Goal: Navigation & Orientation: Find specific page/section

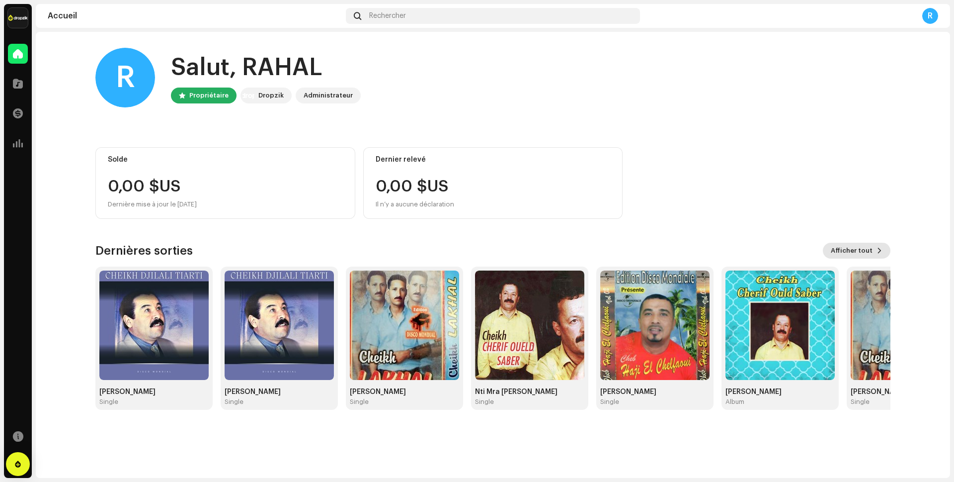
click at [838, 251] on span "Afficher tout" at bounding box center [852, 251] width 42 height 20
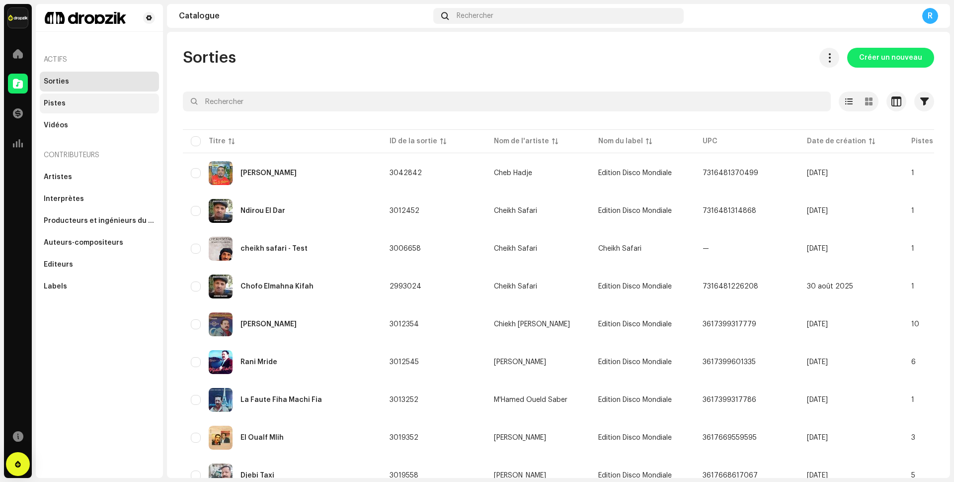
click at [55, 100] on div "Pistes" at bounding box center [55, 103] width 22 height 8
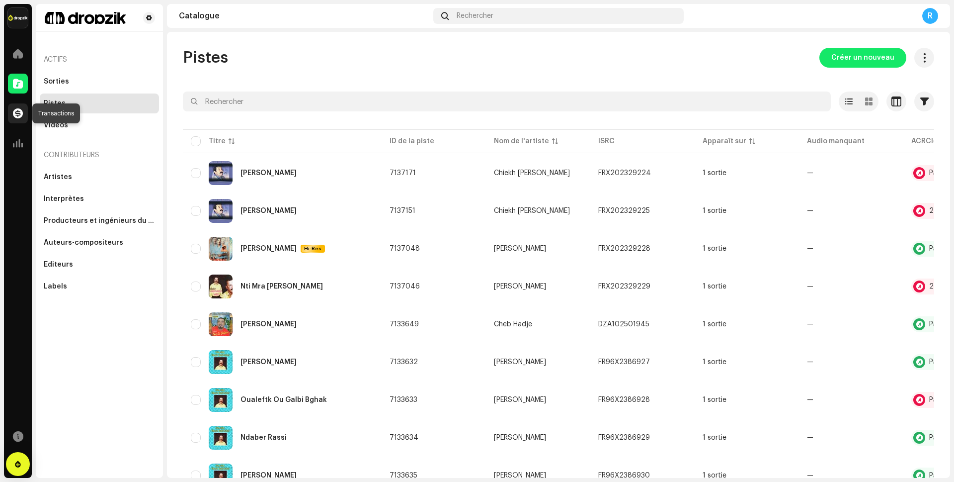
click at [16, 116] on span at bounding box center [18, 113] width 10 height 8
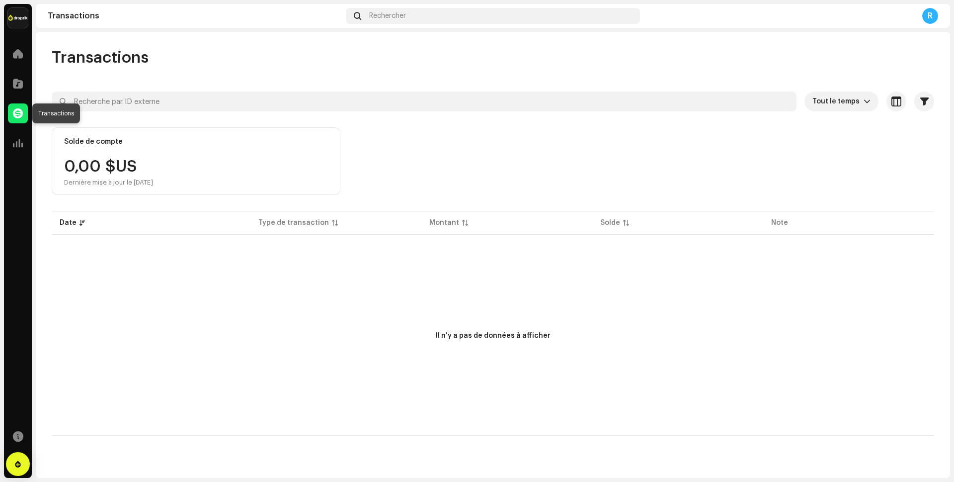
click at [18, 117] on span at bounding box center [18, 113] width 10 height 8
click at [18, 144] on span at bounding box center [18, 143] width 10 height 8
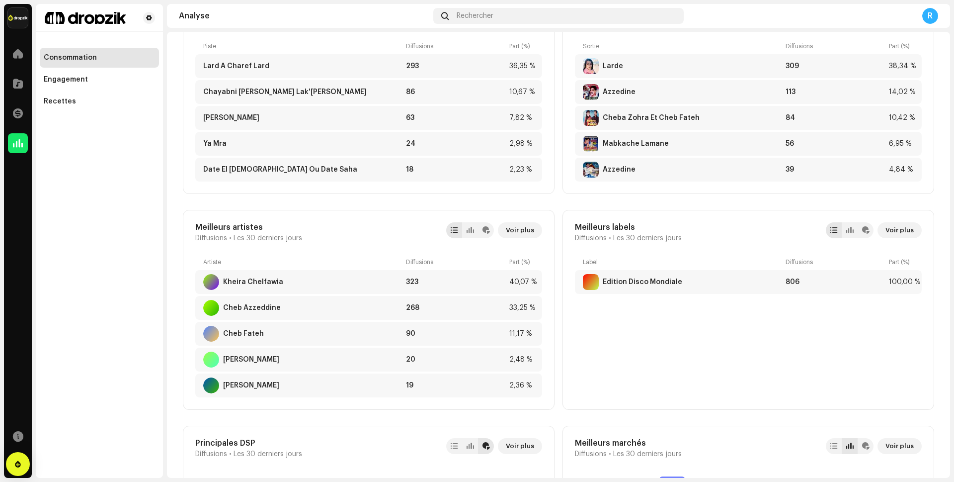
scroll to position [547, 0]
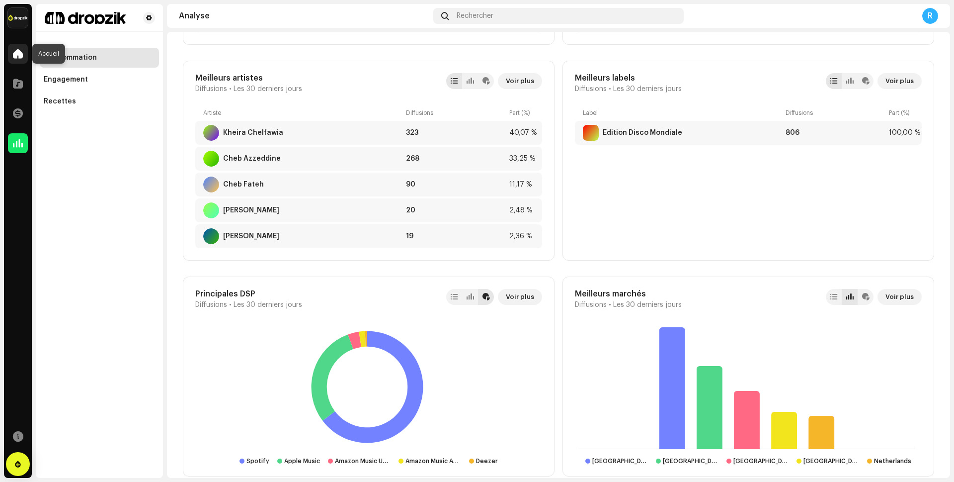
click at [19, 58] on span at bounding box center [18, 54] width 10 height 8
